Goal: Task Accomplishment & Management: Use online tool/utility

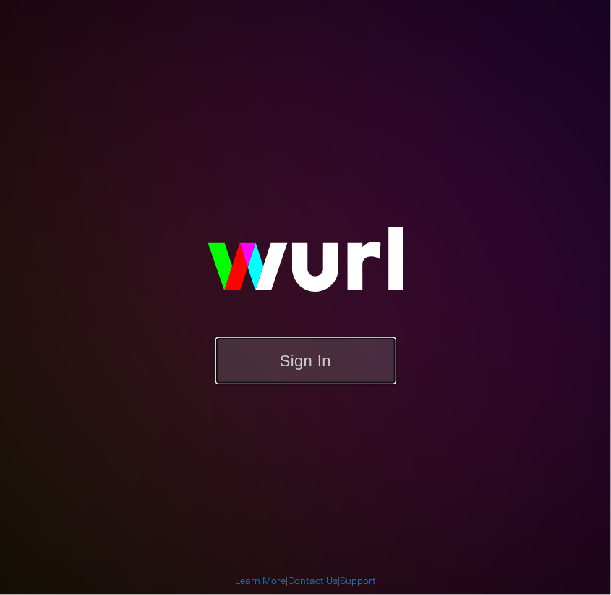
click at [336, 343] on button "Sign In" at bounding box center [306, 360] width 181 height 47
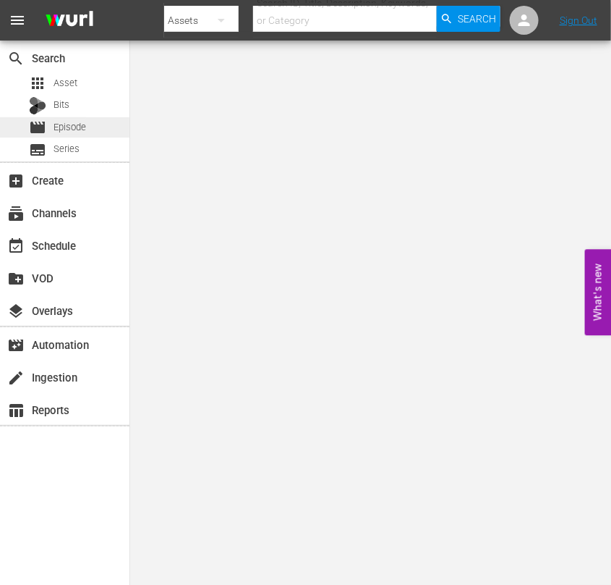
click at [69, 123] on span "Episode" at bounding box center [70, 127] width 33 height 14
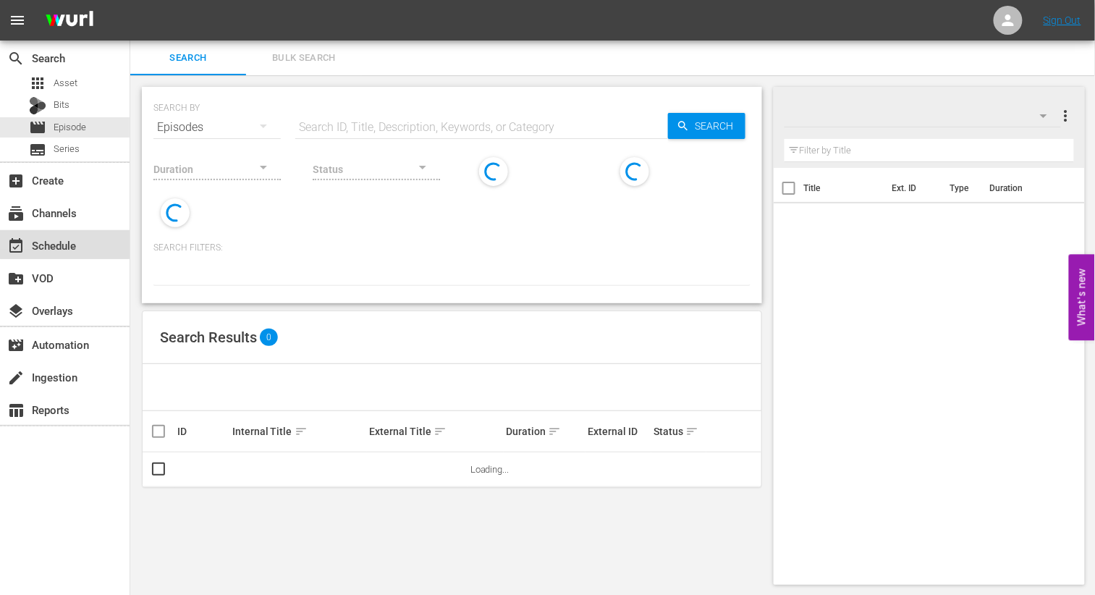
click at [68, 237] on div "event_available Schedule" at bounding box center [40, 243] width 81 height 13
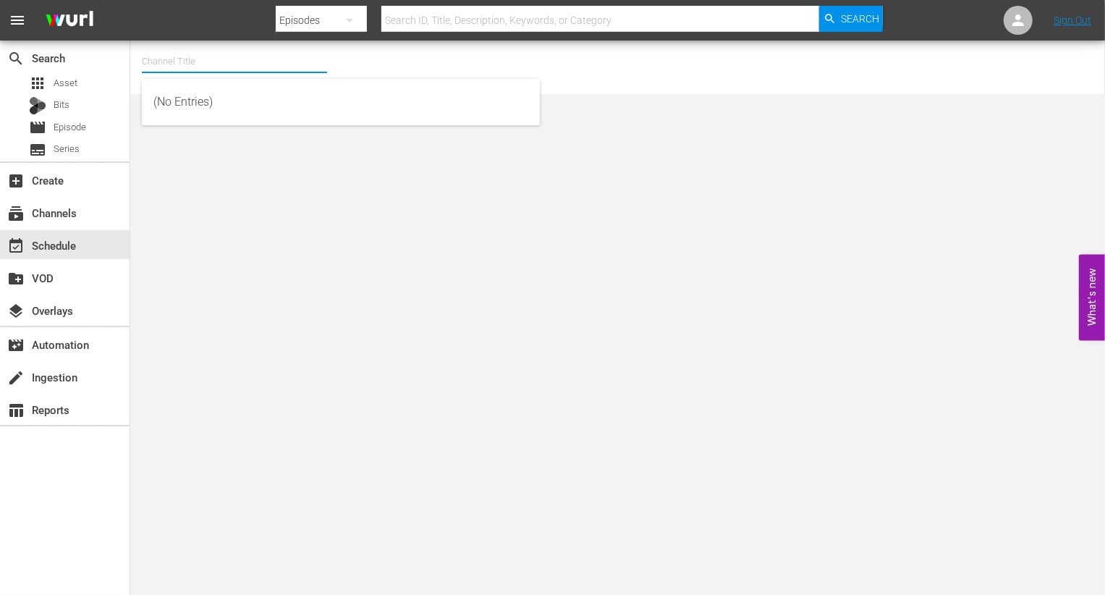
click at [224, 44] on input "text" at bounding box center [234, 61] width 185 height 35
click at [350, 66] on div "Channel Title rakuten viki No Channel Selected." at bounding box center [401, 67] width 519 height 46
click at [272, 64] on input "rakuten viki" at bounding box center [234, 61] width 185 height 35
click at [275, 76] on input "rakuten viki" at bounding box center [234, 61] width 185 height 35
click at [402, 77] on div "Channel Title rakuten viki No Channel Selected." at bounding box center [401, 67] width 519 height 46
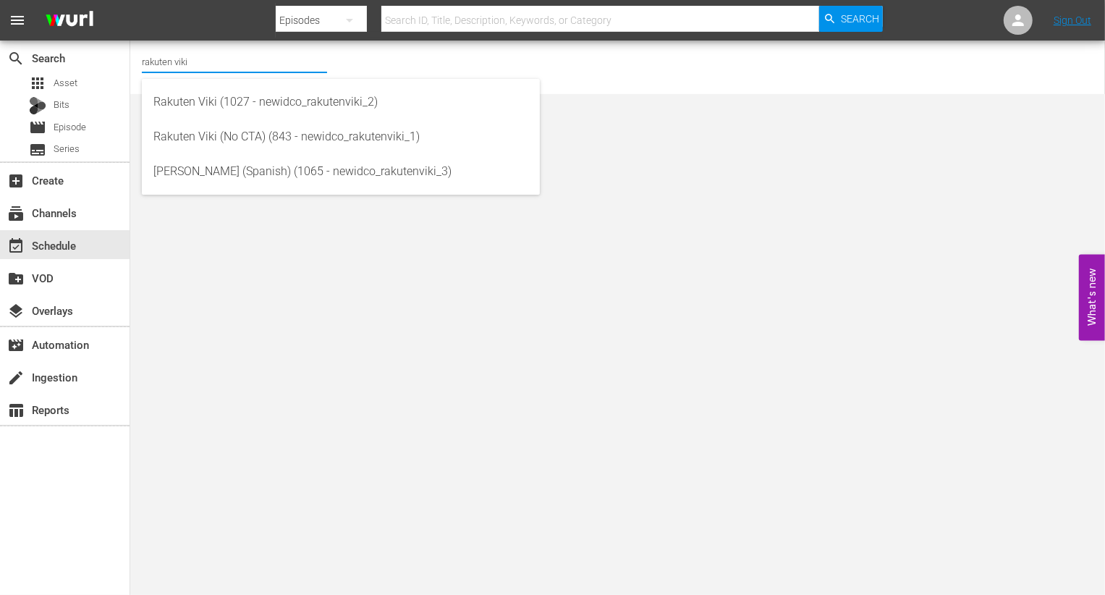
click at [258, 64] on input "rakuten viki" at bounding box center [234, 61] width 185 height 35
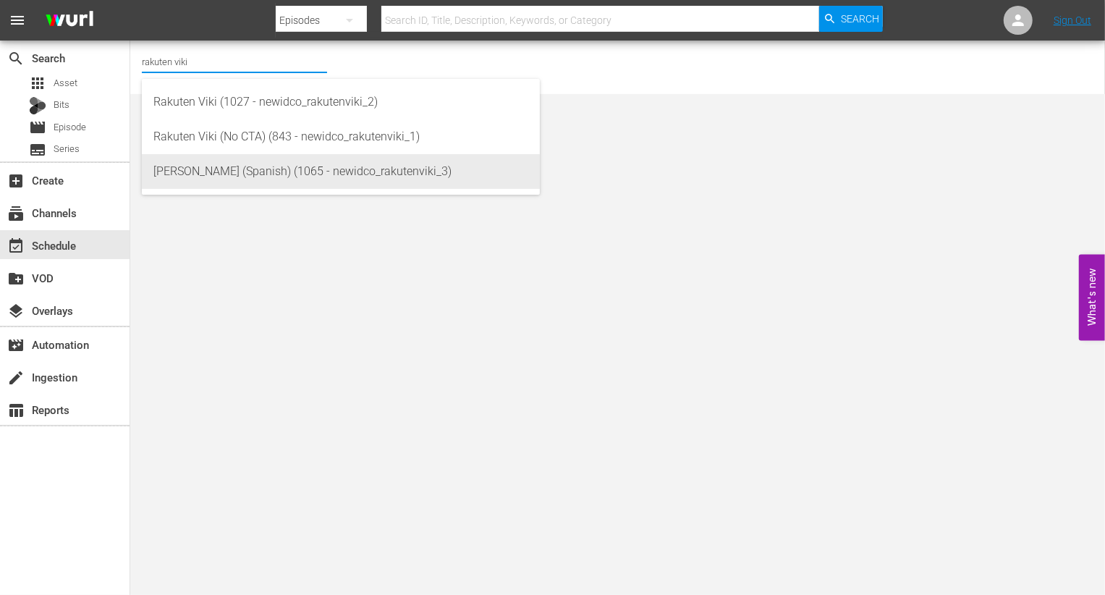
click at [351, 174] on div "[PERSON_NAME] (Spanish) (1065 - newidco_rakutenviki_3)" at bounding box center [340, 171] width 375 height 35
type input "[PERSON_NAME] (Spanish) (1065 - newidco_rakutenviki_3)"
